Goal: Task Accomplishment & Management: Use online tool/utility

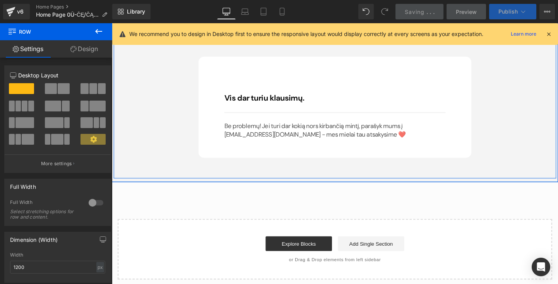
scroll to position [5287, 0]
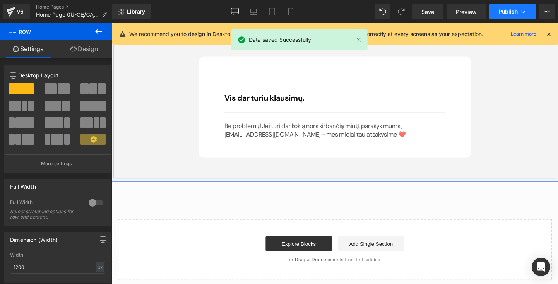
click at [503, 11] on span "Publish" at bounding box center [507, 12] width 19 height 6
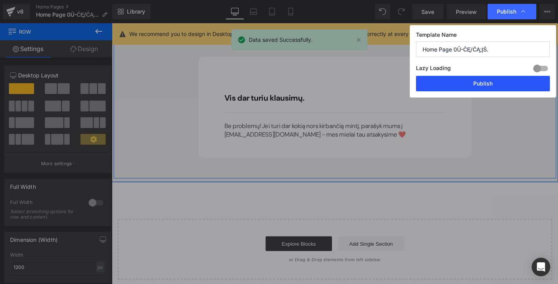
drag, startPoint x: 479, startPoint y: 87, endPoint x: 385, endPoint y: 67, distance: 95.7
click at [0, 0] on button "Publish" at bounding box center [0, 0] width 0 height 0
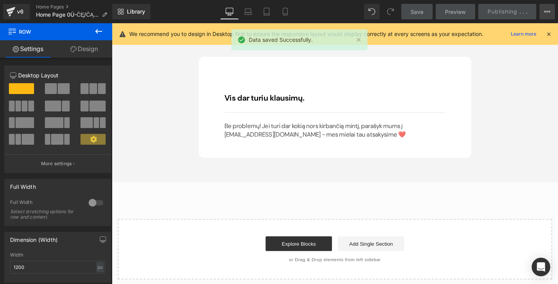
click at [550, 10] on button "View Live Page View with current Template Save Template to Library Schedule Pub…" at bounding box center [546, 11] width 15 height 15
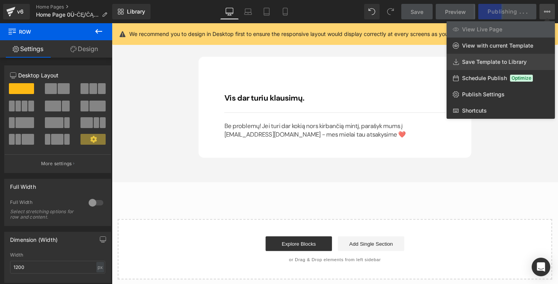
click at [496, 61] on span "Save Template to Library" at bounding box center [494, 61] width 65 height 7
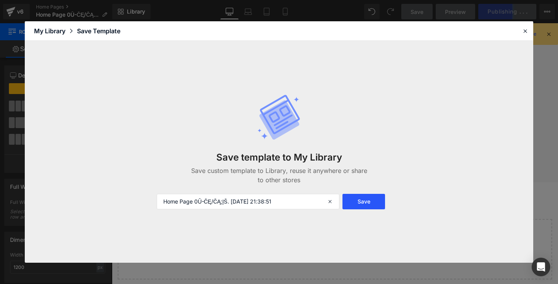
click at [0, 0] on button "Save" at bounding box center [0, 0] width 0 height 0
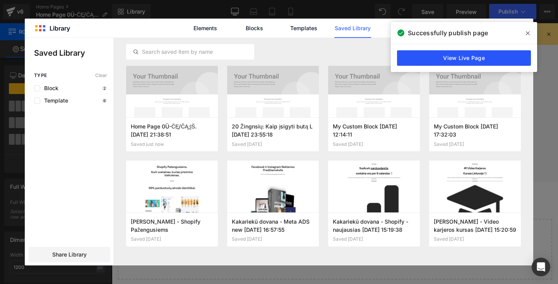
click at [475, 56] on link "View Live Page" at bounding box center [464, 57] width 134 height 15
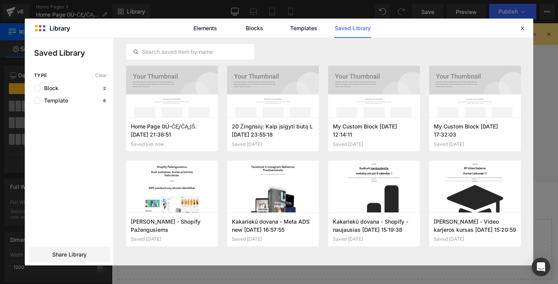
click at [0, 0] on label at bounding box center [0, 0] width 0 height 0
click at [0, 0] on input "checkbox" at bounding box center [0, 0] width 0 height 0
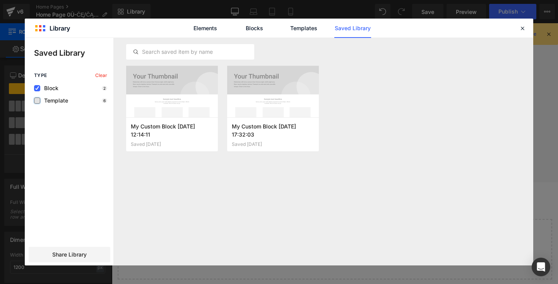
click at [0, 0] on label at bounding box center [0, 0] width 0 height 0
click at [37, 101] on input "checkbox" at bounding box center [37, 101] width 0 height 0
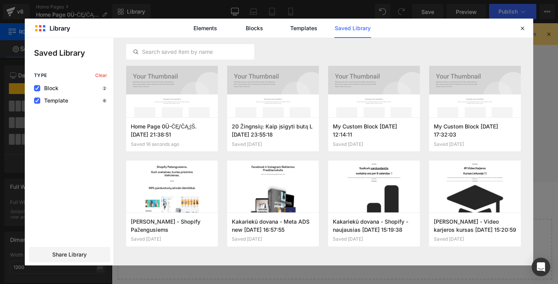
click at [0, 0] on div "Elements Blocks Templates Saved Library" at bounding box center [0, 0] width 0 height 0
click at [0, 0] on link "Elements" at bounding box center [0, 0] width 0 height 0
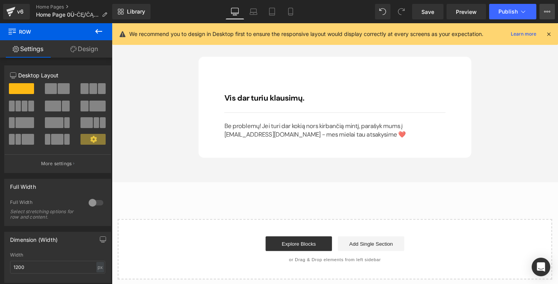
click at [554, 10] on button "View Live Page View with current Template Save Template to Library Schedule Pub…" at bounding box center [546, 11] width 15 height 15
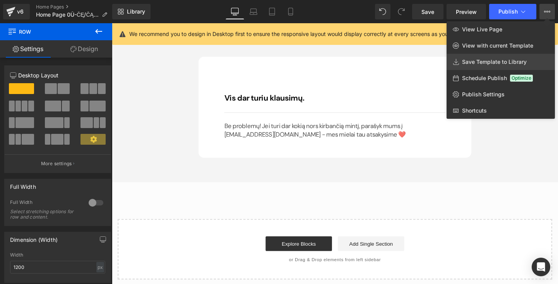
click at [493, 65] on span "Save Template to Library" at bounding box center [494, 61] width 65 height 7
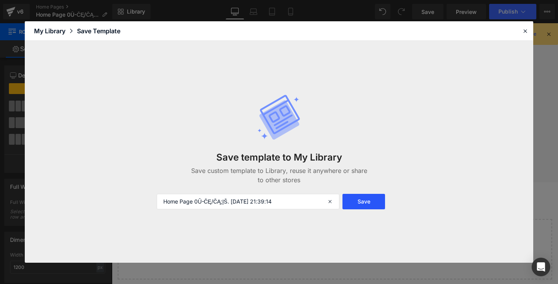
click at [0, 0] on button "Save" at bounding box center [0, 0] width 0 height 0
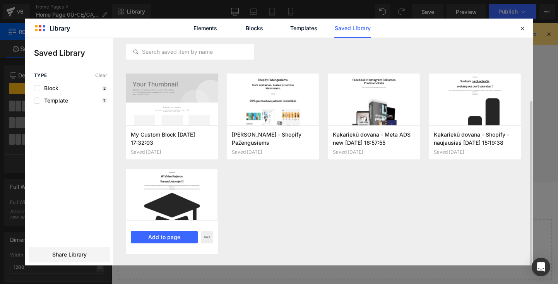
scroll to position [87, 0]
click at [0, 0] on div "Home Page 0Ū-ČĘ/ČĄ;ĮŠ. [DATE] 21:39:14 Saved just now Add to page Home Page 0Ū-…" at bounding box center [0, 0] width 0 height 0
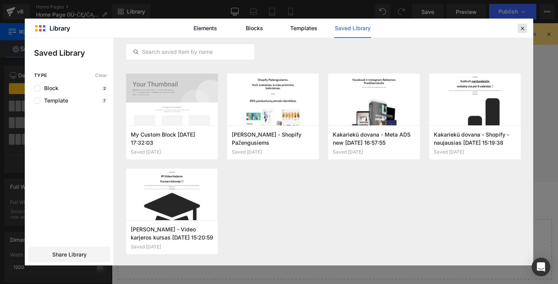
click at [0, 0] on div at bounding box center [0, 0] width 0 height 0
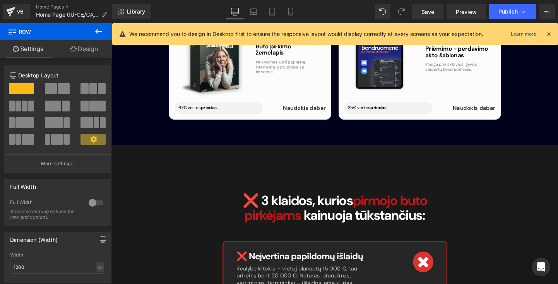
scroll to position [1487, 0]
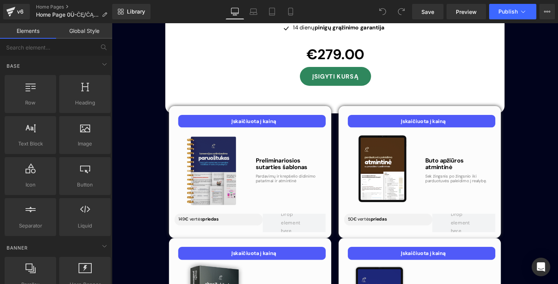
scroll to position [2316, 0]
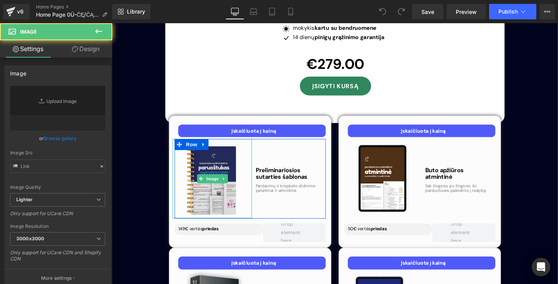
click at [214, 145] on div "Image" at bounding box center [217, 186] width 83 height 83
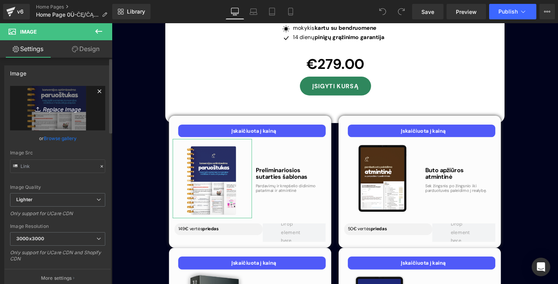
click at [64, 109] on icon "Replace Image" at bounding box center [58, 108] width 62 height 10
type input "C:\fakepath\prelimke-baigtine.png"
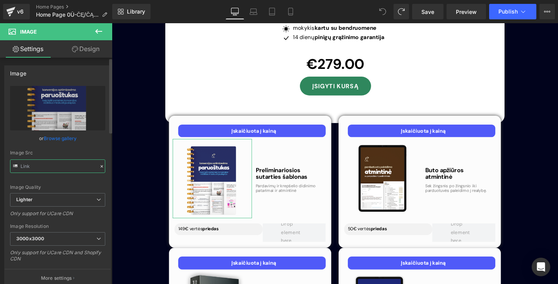
click at [42, 164] on input "text" at bounding box center [57, 166] width 95 height 14
type input "https://ucarecdn.com/90ab5fa2-7c56-4044-a3bd-93bb04142c1b/-/format/auto/-/previ…"
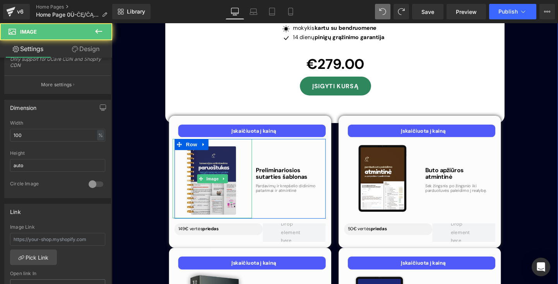
scroll to position [0, 0]
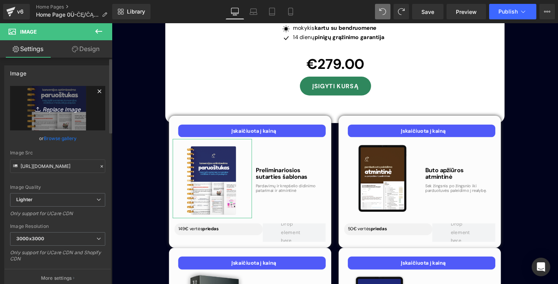
click at [54, 110] on icon "Replace Image" at bounding box center [58, 108] width 62 height 10
click at [63, 111] on icon "Replace Image" at bounding box center [58, 108] width 62 height 10
type input "C:\fakepath\baigt.png"
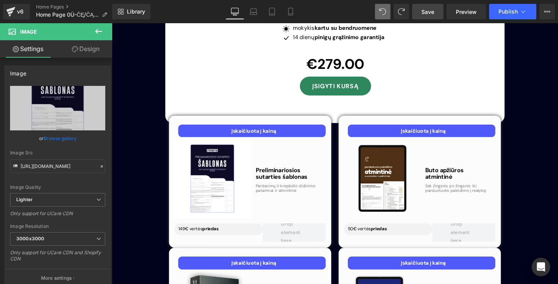
click at [433, 11] on span "Save" at bounding box center [427, 12] width 13 height 8
click at [288, 13] on icon at bounding box center [290, 11] width 4 height 7
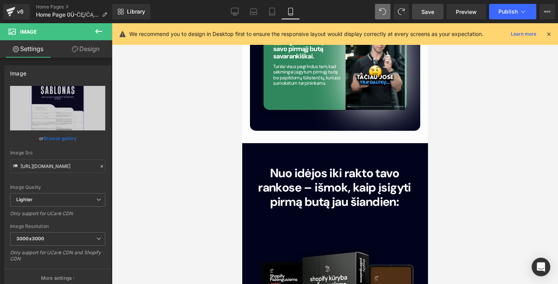
scroll to position [2672, 0]
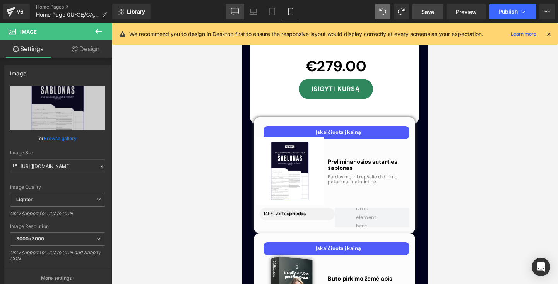
click at [236, 12] on icon at bounding box center [235, 12] width 8 height 8
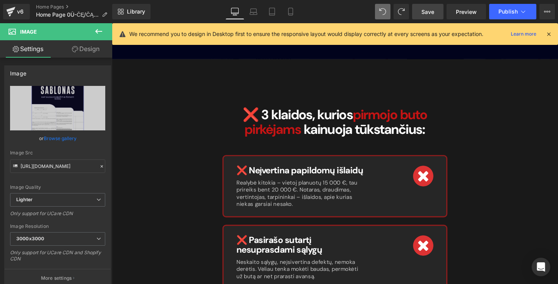
scroll to position [2367, 0]
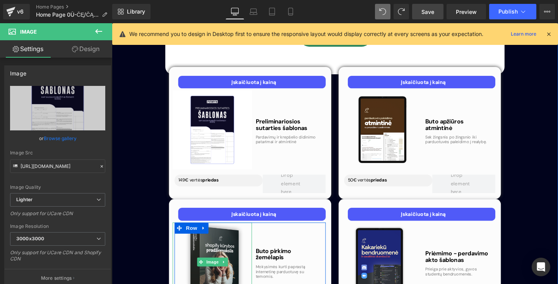
click at [225, 232] on img at bounding box center [217, 273] width 83 height 83
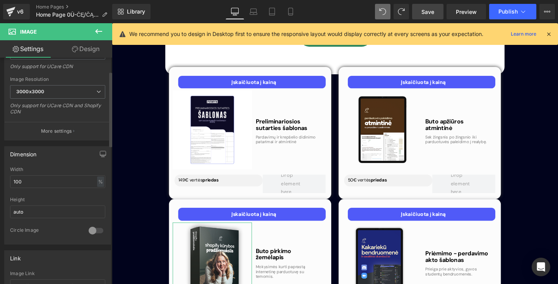
scroll to position [167, 0]
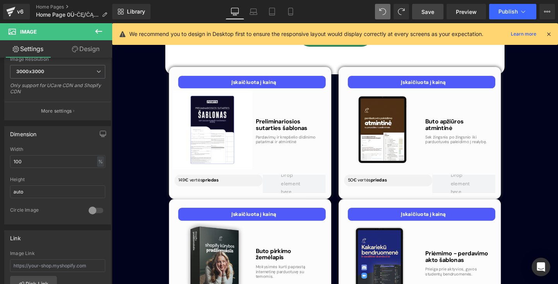
click at [242, 244] on img at bounding box center [217, 273] width 83 height 83
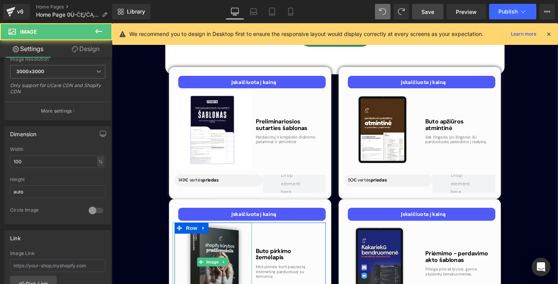
click at [254, 244] on img at bounding box center [217, 273] width 83 height 83
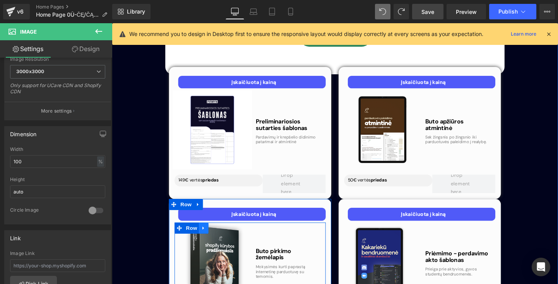
click at [208, 235] on icon at bounding box center [207, 238] width 5 height 6
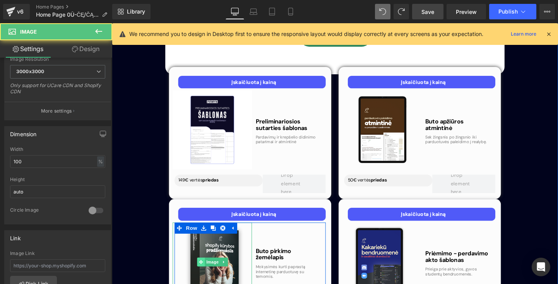
click at [203, 271] on icon at bounding box center [205, 273] width 4 height 5
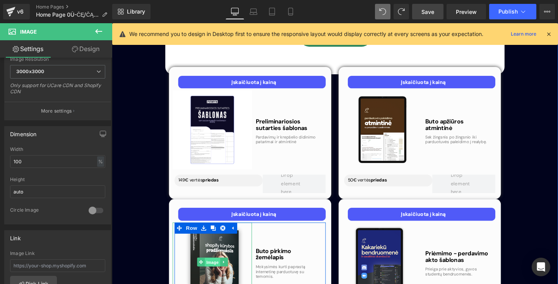
click at [212, 269] on span "Image" at bounding box center [217, 273] width 16 height 9
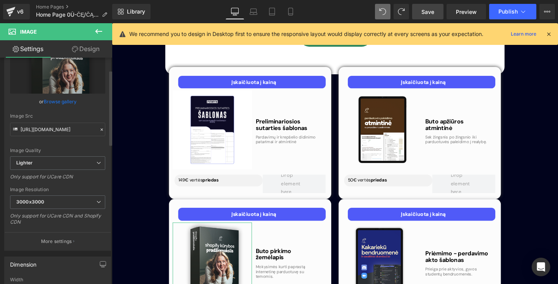
scroll to position [37, 0]
click at [63, 236] on button "More settings" at bounding box center [58, 241] width 106 height 18
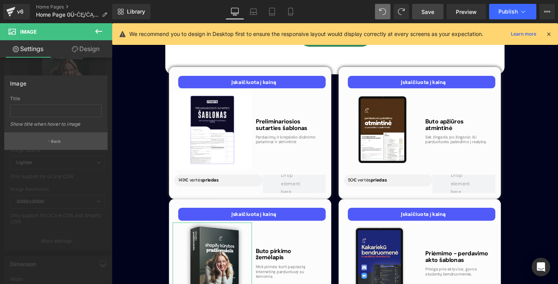
click at [70, 149] on button "Back" at bounding box center [55, 140] width 103 height 17
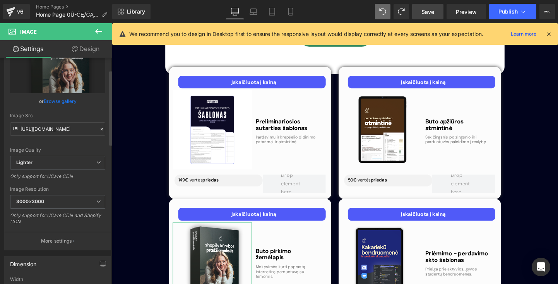
scroll to position [23, 0]
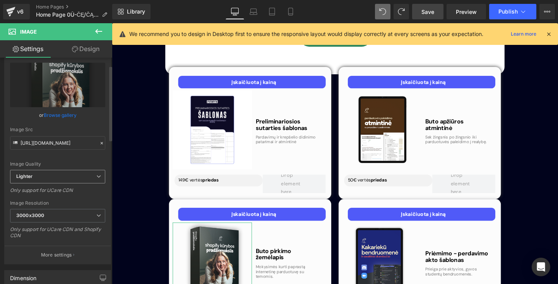
click at [66, 172] on span "Lighter" at bounding box center [57, 177] width 95 height 14
click at [74, 167] on div "Image Quality Lighter Lightest Lighter Lighter Lightest Only support for UCare …" at bounding box center [57, 116] width 95 height 107
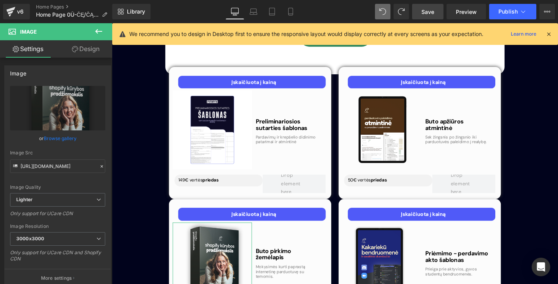
scroll to position [0, 0]
click at [89, 43] on link "Design" at bounding box center [86, 48] width 56 height 17
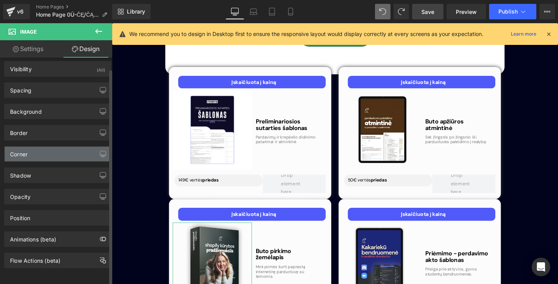
scroll to position [10, 0]
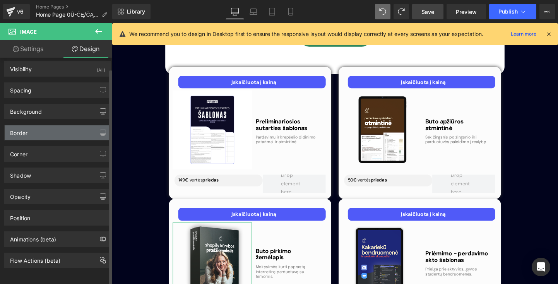
click at [75, 125] on div "Border" at bounding box center [58, 132] width 106 height 15
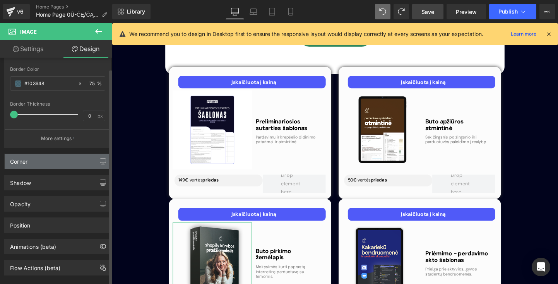
click at [61, 165] on div "Corner" at bounding box center [58, 161] width 106 height 15
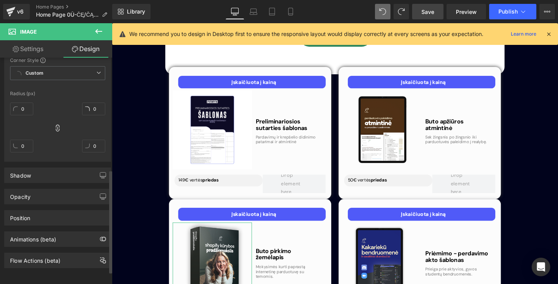
scroll to position [272, 0]
click at [61, 168] on div "Shadow" at bounding box center [58, 175] width 106 height 15
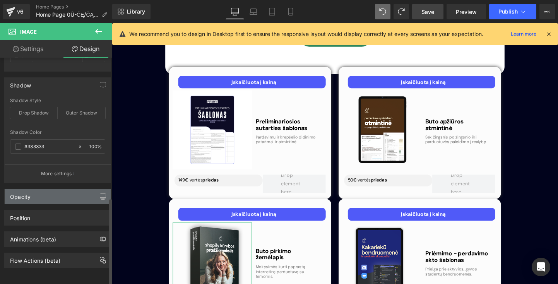
scroll to position [362, 0]
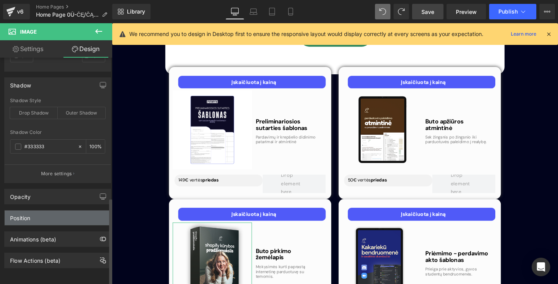
click at [51, 216] on div "Position" at bounding box center [58, 217] width 106 height 15
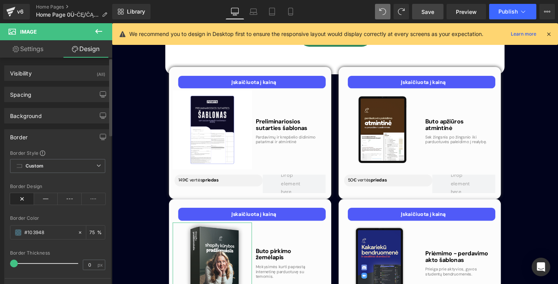
scroll to position [0, 0]
click at [79, 77] on div "Visibility (All)" at bounding box center [58, 73] width 106 height 15
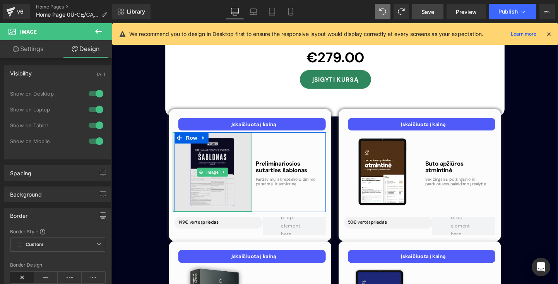
scroll to position [2304, 0]
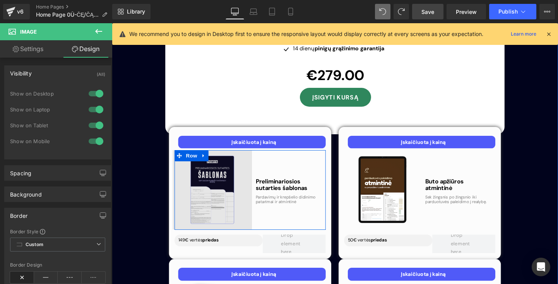
click at [242, 156] on img at bounding box center [217, 197] width 83 height 83
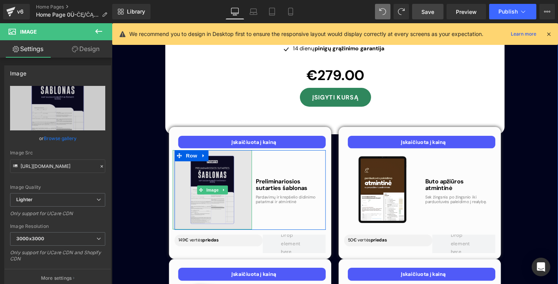
click at [247, 156] on img at bounding box center [217, 197] width 83 height 83
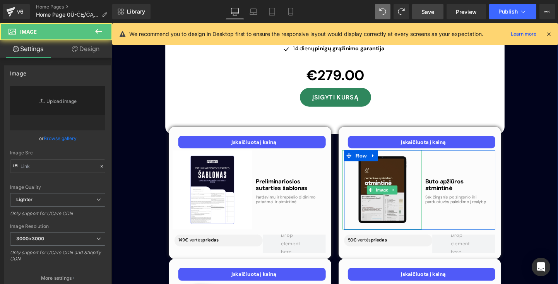
click at [418, 156] on img at bounding box center [394, 197] width 83 height 83
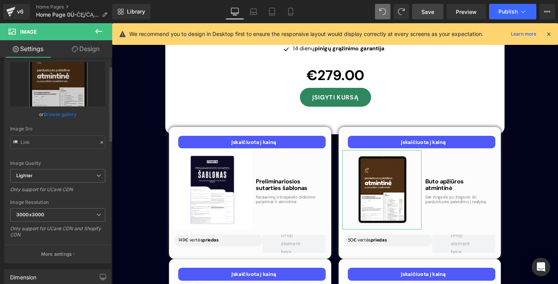
scroll to position [25, 0]
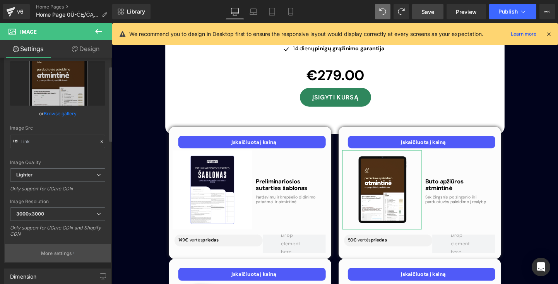
click at [51, 253] on p "More settings" at bounding box center [56, 253] width 31 height 7
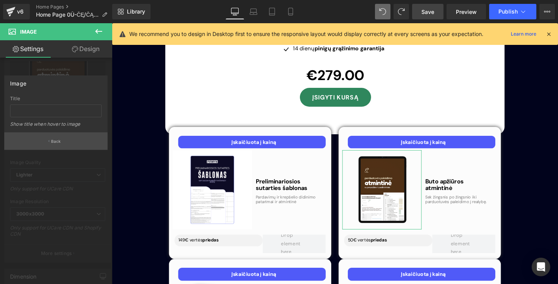
drag, startPoint x: 58, startPoint y: 138, endPoint x: 109, endPoint y: 145, distance: 51.6
click at [58, 138] on button "Back" at bounding box center [55, 140] width 103 height 17
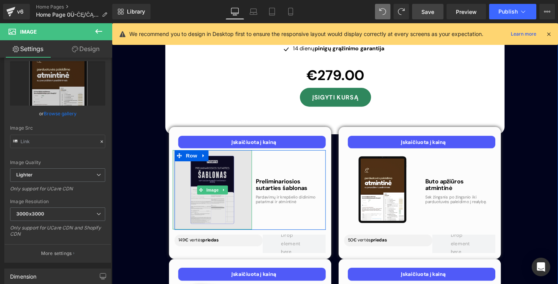
click at [245, 156] on img at bounding box center [217, 197] width 83 height 83
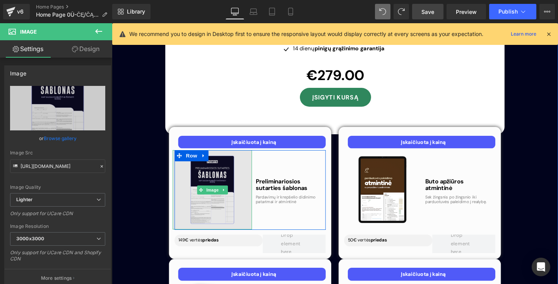
click at [215, 156] on img at bounding box center [217, 197] width 83 height 83
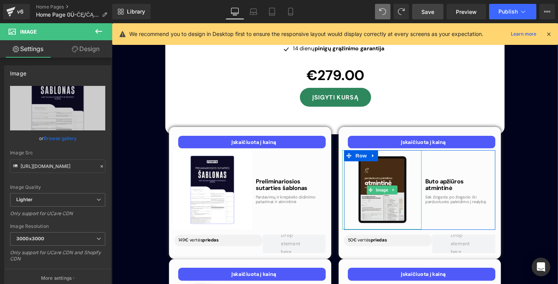
click at [430, 156] on img at bounding box center [394, 197] width 83 height 83
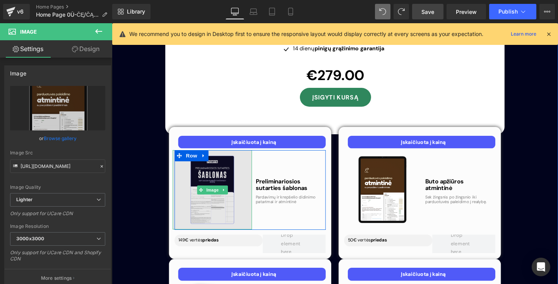
click at [241, 156] on img at bounding box center [217, 197] width 83 height 83
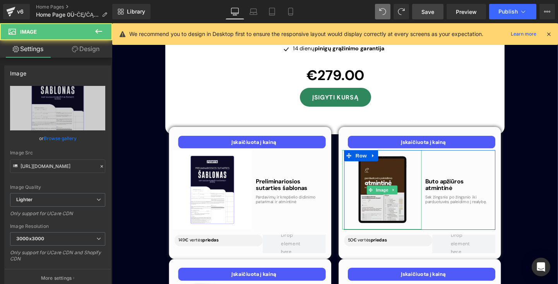
click at [423, 156] on img at bounding box center [394, 197] width 83 height 83
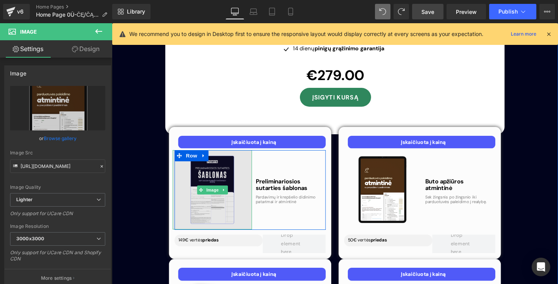
drag, startPoint x: 225, startPoint y: 140, endPoint x: 232, endPoint y: 140, distance: 7.0
click at [225, 156] on img at bounding box center [217, 197] width 83 height 83
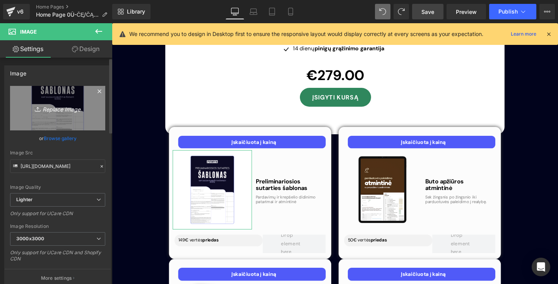
click at [70, 111] on icon "Replace Image" at bounding box center [58, 108] width 62 height 10
type input "C:\fakepath\bg.png"
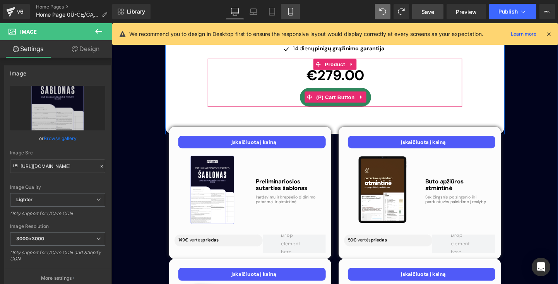
click at [295, 18] on link "Mobile" at bounding box center [290, 11] width 19 height 15
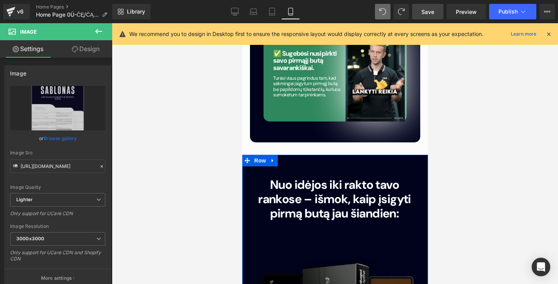
scroll to position [2660, 0]
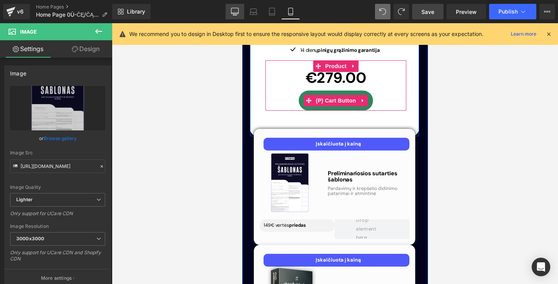
click at [237, 10] on icon at bounding box center [235, 12] width 8 height 8
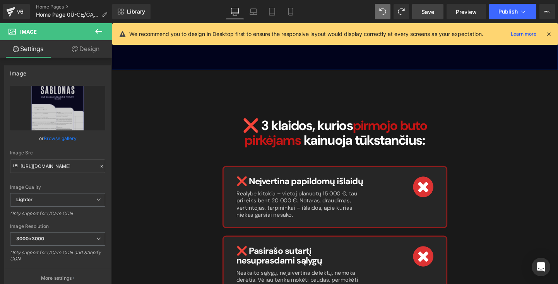
scroll to position [2355, 0]
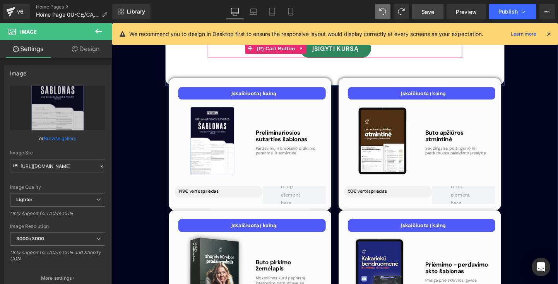
click at [432, 9] on span "Save" at bounding box center [427, 12] width 13 height 8
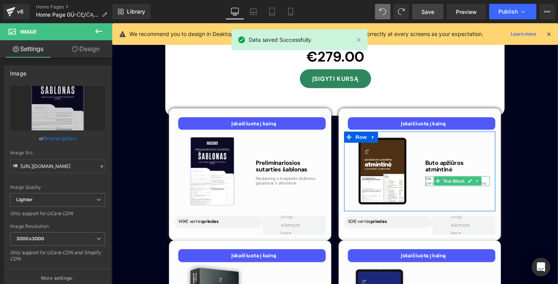
scroll to position [2323, 0]
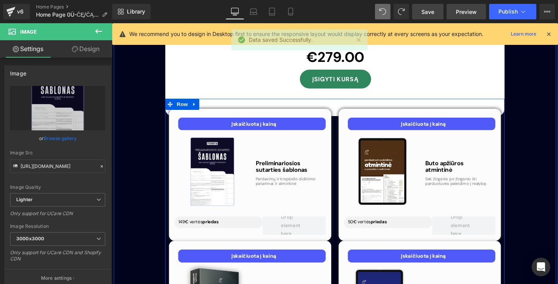
click at [479, 8] on link "Preview" at bounding box center [465, 11] width 39 height 15
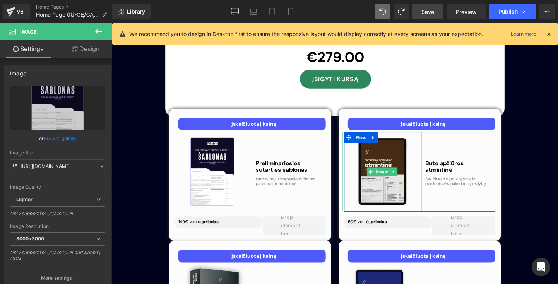
click at [402, 137] on img at bounding box center [394, 178] width 83 height 83
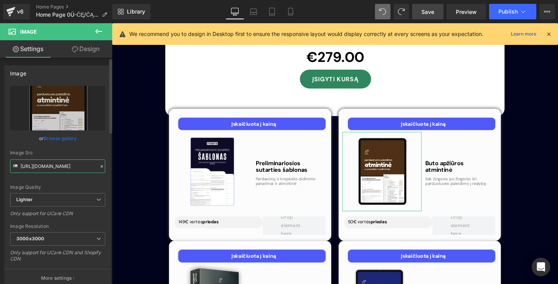
click at [62, 163] on input "https://ucarecdn.com/79f6c941-09d0-4763-843c-57ff046f23ce/-/format/auto/-/previ…" at bounding box center [57, 166] width 95 height 14
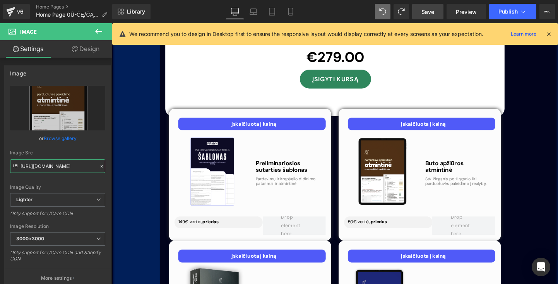
drag, startPoint x: 133, startPoint y: 189, endPoint x: 155, endPoint y: 176, distance: 26.4
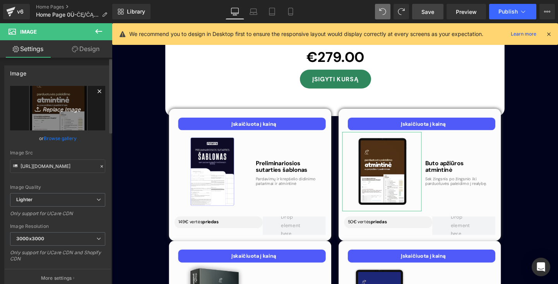
click at [70, 111] on icon "Replace Image" at bounding box center [58, 108] width 62 height 10
type input "C:\fakepath\buto-apz.png"
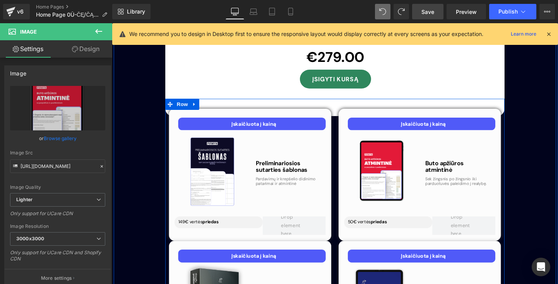
click at [436, 13] on link "Save" at bounding box center [427, 11] width 31 height 15
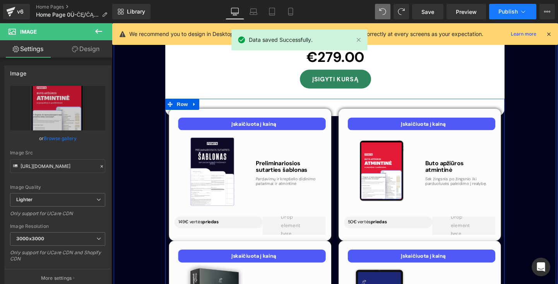
click at [509, 13] on span "Publish" at bounding box center [507, 12] width 19 height 6
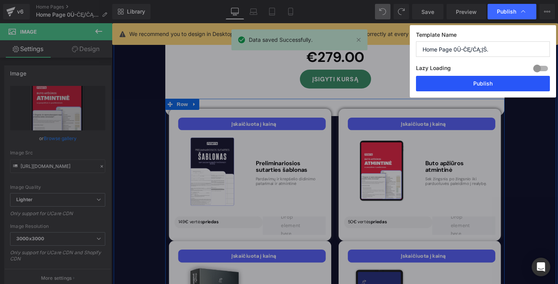
click at [486, 88] on button "Publish" at bounding box center [483, 83] width 134 height 15
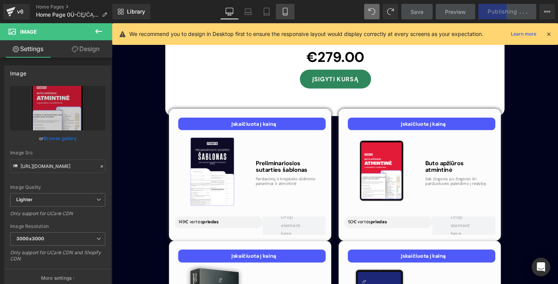
click at [284, 14] on icon at bounding box center [285, 14] width 4 height 0
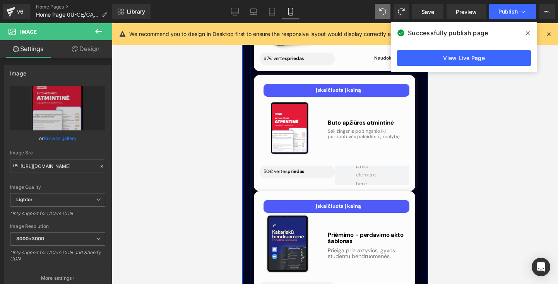
scroll to position [2946, 0]
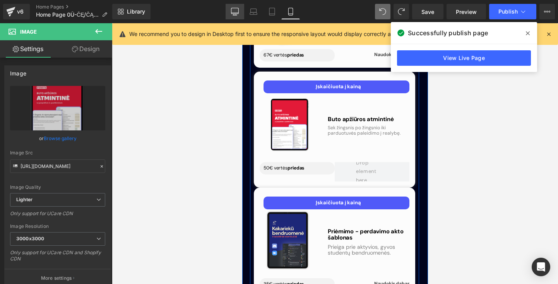
click at [234, 12] on icon at bounding box center [235, 12] width 8 height 8
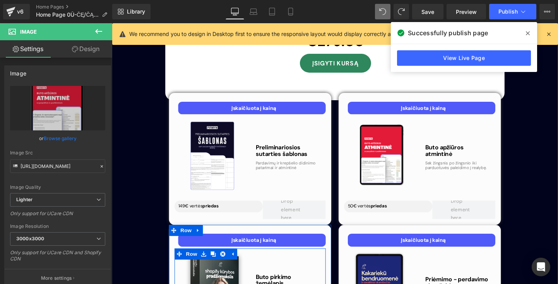
scroll to position [2329, 0]
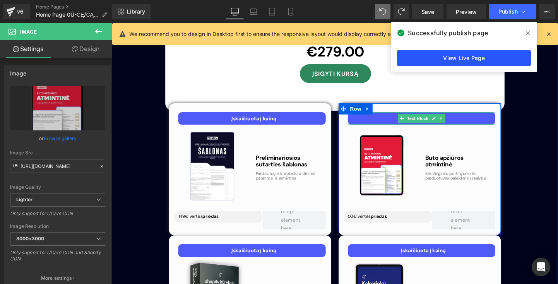
click at [442, 56] on link "View Live Page" at bounding box center [464, 57] width 134 height 15
